Goal: Contribute content: Contribute content

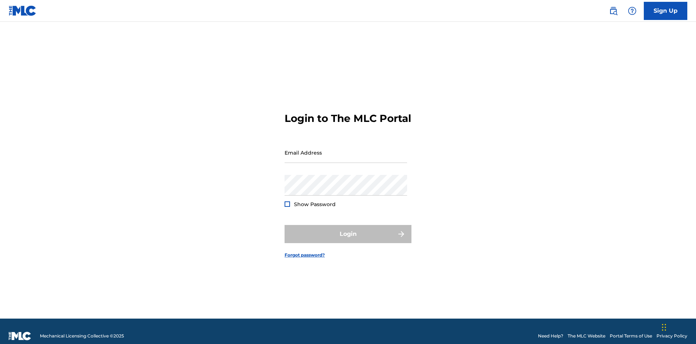
scroll to position [9, 0]
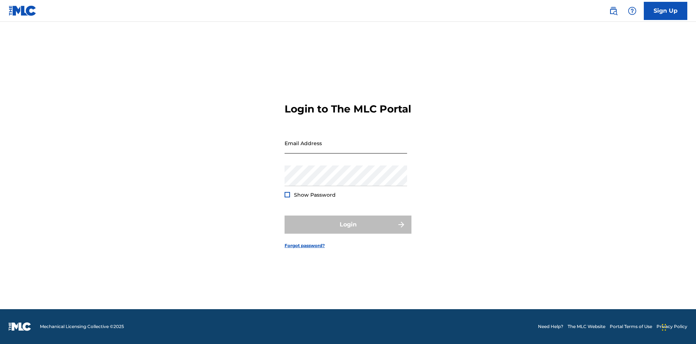
click at [346, 149] on input "Email Address" at bounding box center [345, 143] width 122 height 21
type input "[EMAIL_ADDRESS][DOMAIN_NAME]"
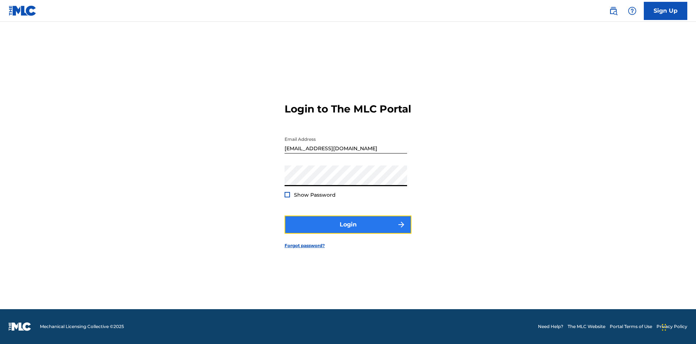
click at [348, 230] on button "Login" at bounding box center [347, 224] width 127 height 18
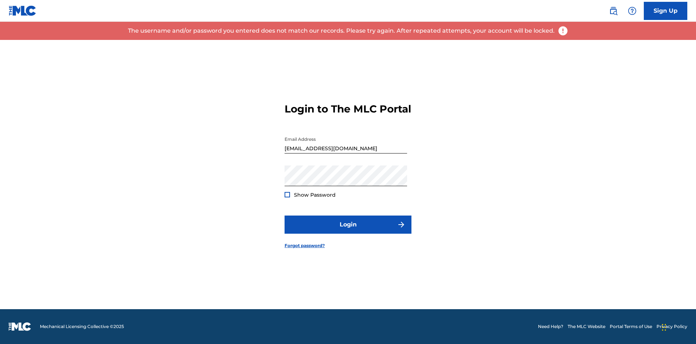
click at [346, 149] on input "bademailaddress@gmail.com" at bounding box center [345, 143] width 122 height 21
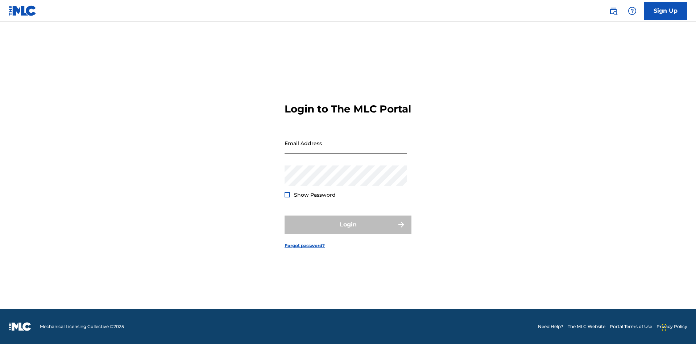
click at [346, 149] on input "Email Address" at bounding box center [345, 143] width 122 height 21
type input "Duke.McTesterson@gmail.com"
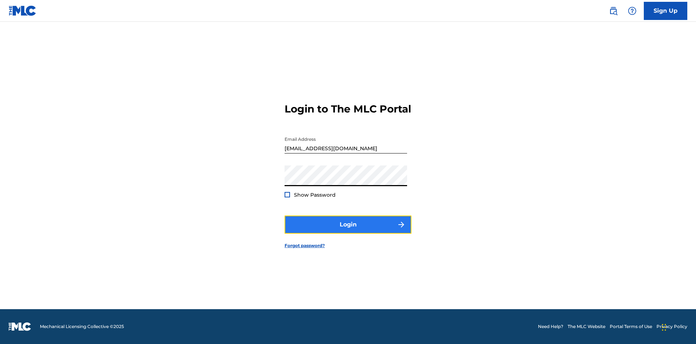
click at [348, 230] on button "Login" at bounding box center [347, 224] width 127 height 18
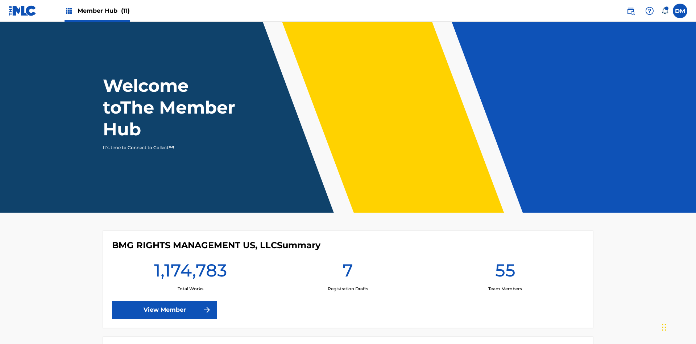
click at [97, 11] on span "Member Hub (11)" at bounding box center [104, 11] width 52 height 8
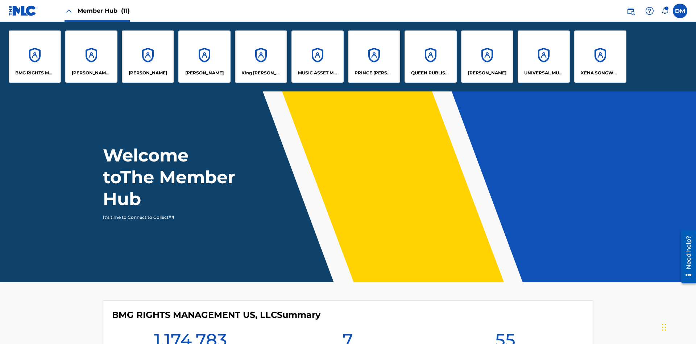
scroll to position [26, 0]
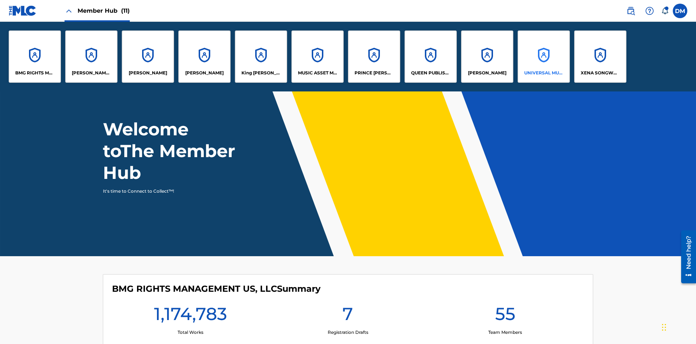
click at [543, 73] on p "UNIVERSAL MUSIC PUB GROUP" at bounding box center [543, 73] width 39 height 7
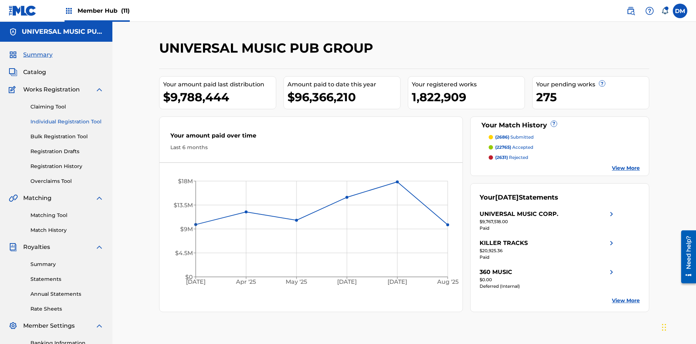
click at [67, 118] on link "Individual Registration Tool" at bounding box center [66, 122] width 73 height 8
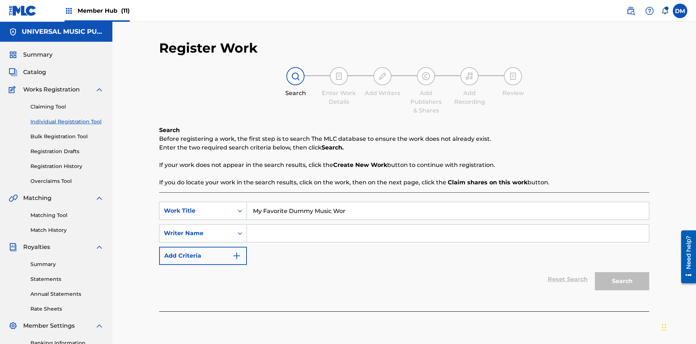
type input "My Favorite Dummy Music Work"
click at [448, 224] on input "Search Form" at bounding box center [448, 232] width 402 height 17
click at [622, 272] on button "Search" at bounding box center [622, 281] width 54 height 18
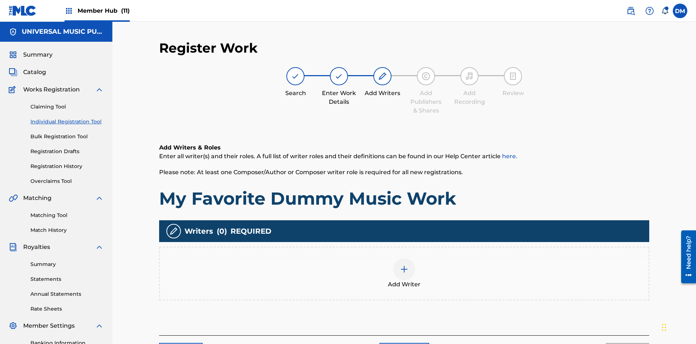
click at [404, 265] on img at bounding box center [404, 269] width 9 height 9
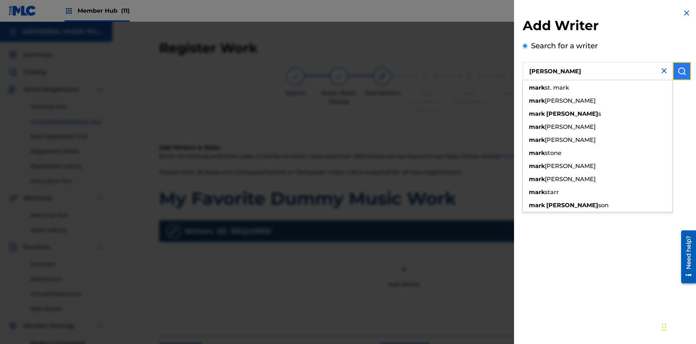
click at [682, 71] on img "submit" at bounding box center [681, 71] width 9 height 9
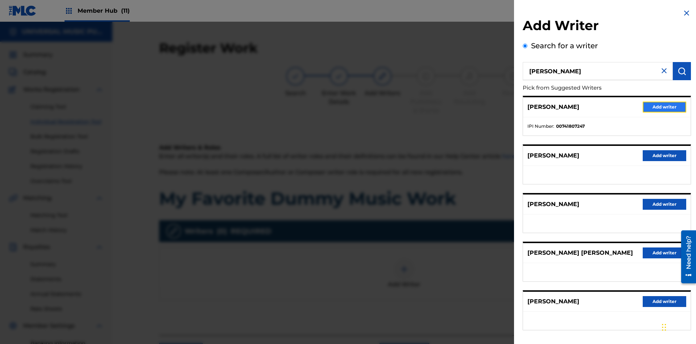
click at [664, 107] on button "Add writer" at bounding box center [663, 106] width 43 height 11
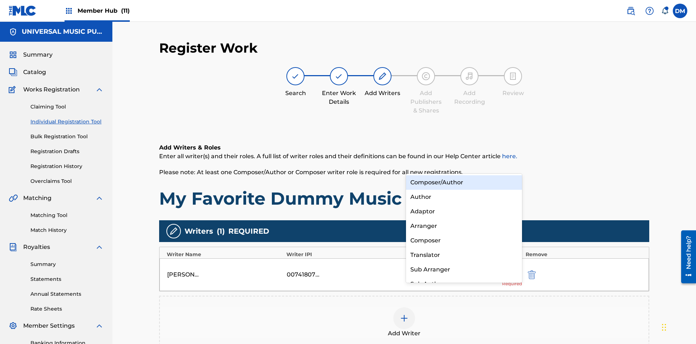
click at [463, 240] on div "Composer" at bounding box center [464, 240] width 116 height 14
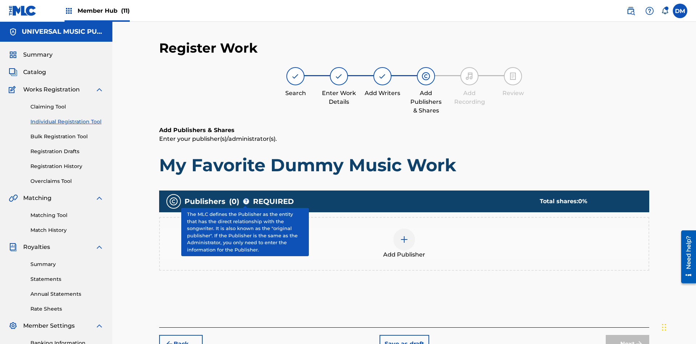
click at [404, 235] on img at bounding box center [404, 239] width 9 height 9
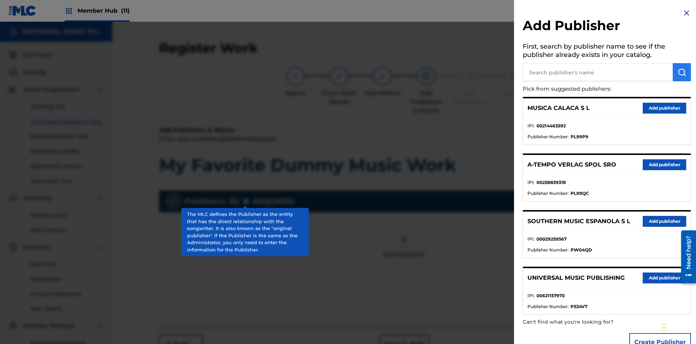
click at [598, 72] on input "text" at bounding box center [598, 72] width 150 height 18
type input "UNIVERSAL MUSIC PUBLISHING"
click at [682, 72] on img "submit" at bounding box center [681, 72] width 9 height 9
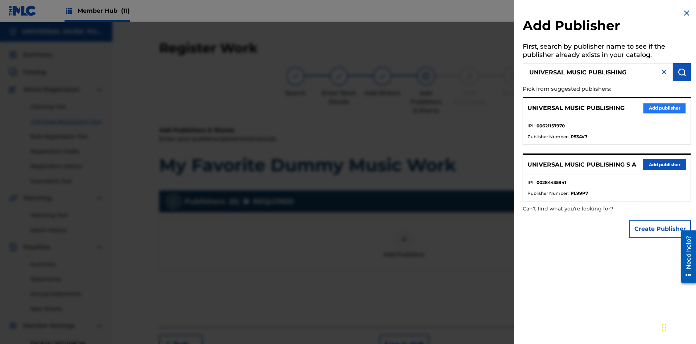
click at [664, 108] on button "Add publisher" at bounding box center [663, 108] width 43 height 11
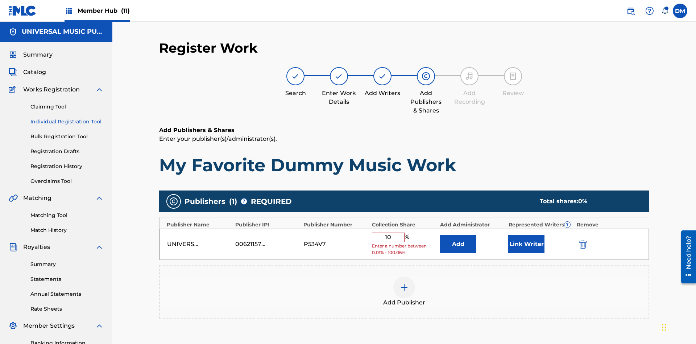
type input "100"
